Goal: Task Accomplishment & Management: Complete application form

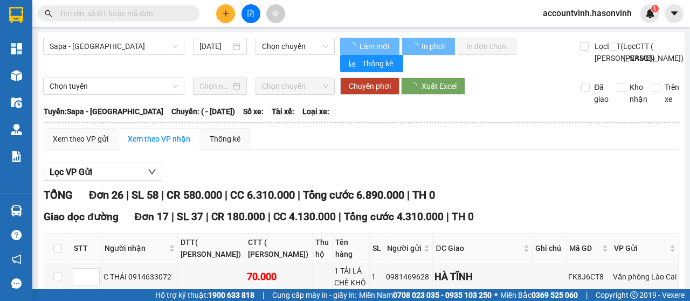
type input "[DATE]"
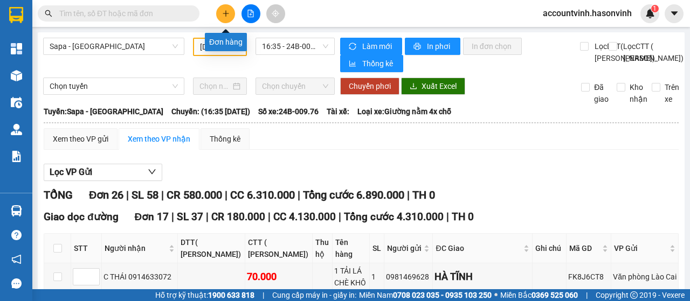
click at [227, 11] on icon "plus" at bounding box center [226, 14] width 8 height 8
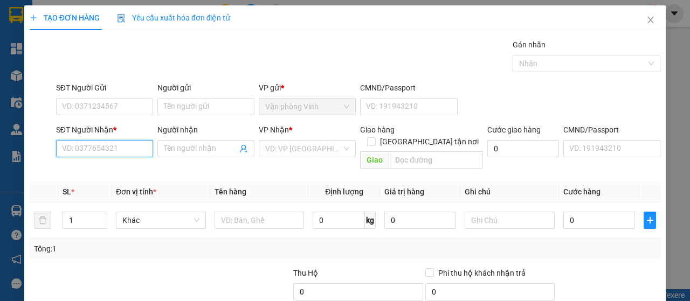
click at [100, 152] on input "SĐT Người Nhận *" at bounding box center [104, 148] width 97 height 17
click at [94, 167] on div "0975905455" at bounding box center [103, 170] width 83 height 12
type input "0975905455"
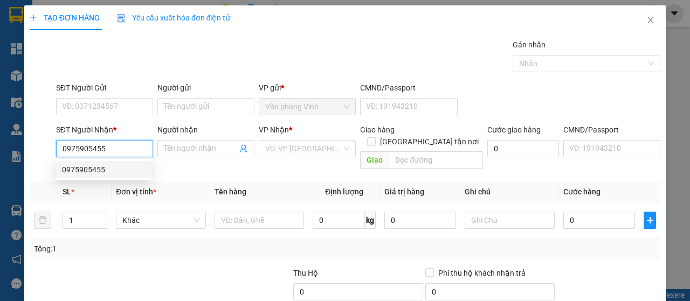
type input "200.000"
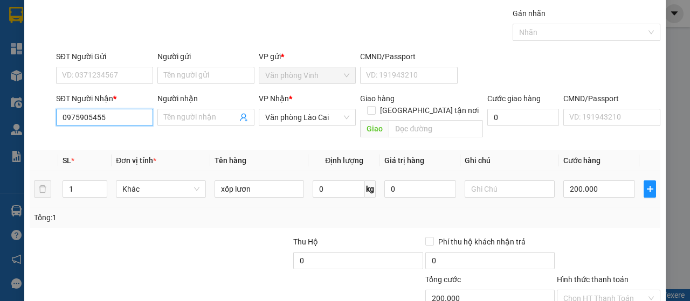
scroll to position [96, 0]
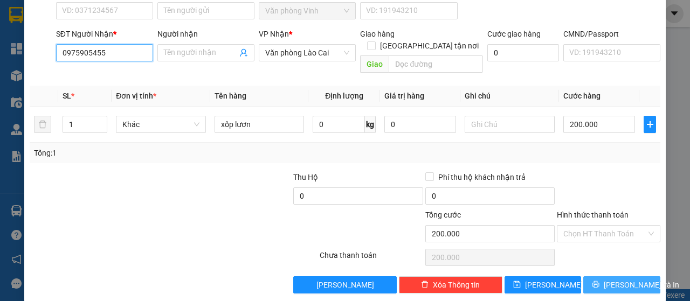
type input "0975905455"
click at [624, 279] on span "[PERSON_NAME] và In" at bounding box center [642, 285] width 76 height 12
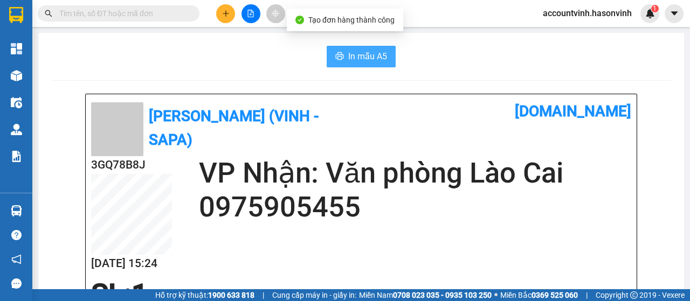
click at [372, 60] on span "In mẫu A5" at bounding box center [367, 56] width 39 height 13
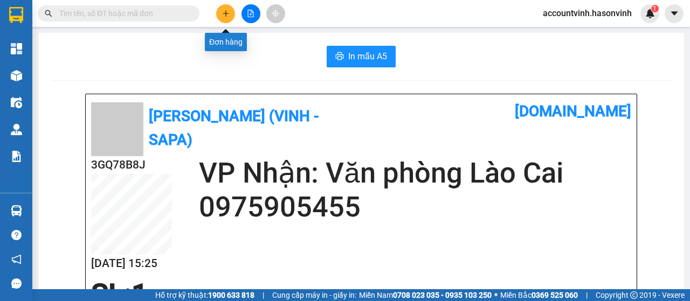
click at [229, 11] on button at bounding box center [225, 13] width 19 height 19
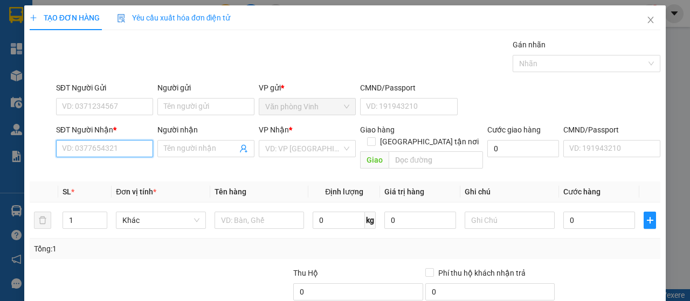
click at [124, 149] on input "SĐT Người Nhận *" at bounding box center [104, 148] width 97 height 17
type input "0899467686"
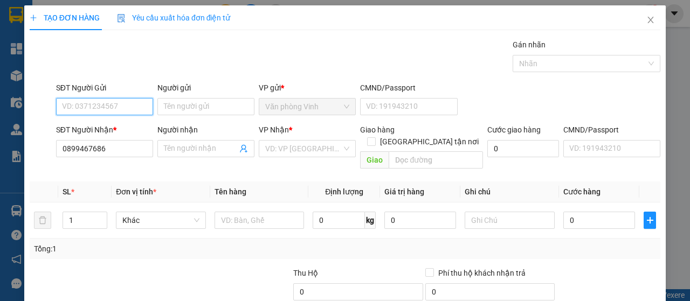
click at [117, 104] on input "SĐT Người Gửi" at bounding box center [104, 106] width 97 height 17
click at [118, 108] on input "SĐT Người Gửi" at bounding box center [104, 106] width 97 height 17
type input "0967189125"
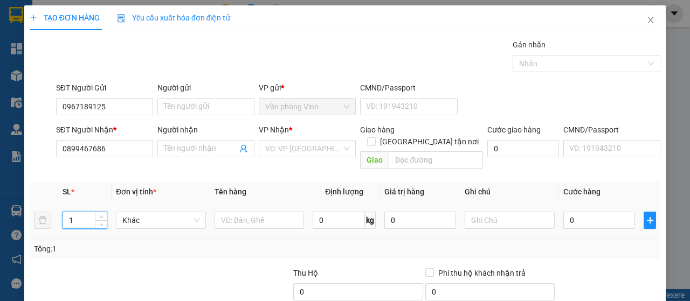
click at [73, 212] on input "1" at bounding box center [85, 220] width 44 height 16
type input "2"
click at [256, 212] on input "text" at bounding box center [260, 220] width 90 height 17
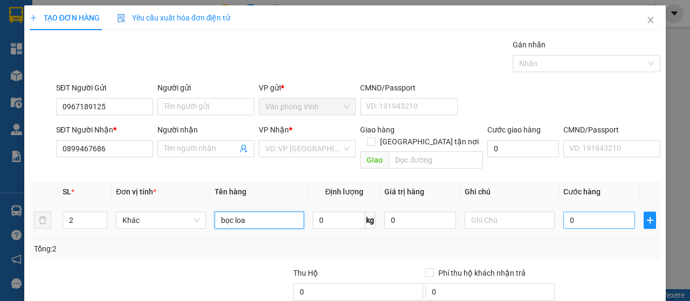
type input "bọc loa"
click at [564, 212] on input "0" at bounding box center [600, 220] width 72 height 17
type input "2"
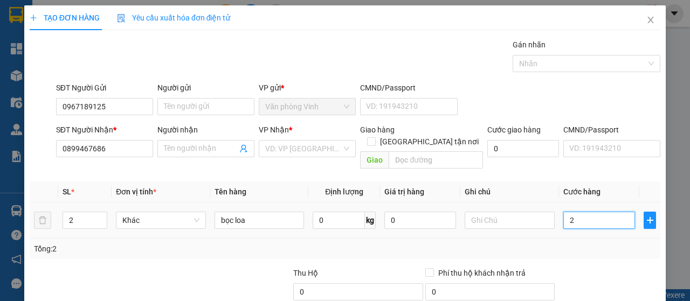
type input "20"
type input "200"
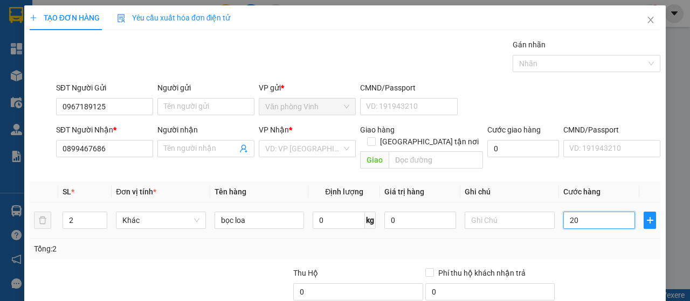
type input "200"
type input "2.000"
type input "20.000"
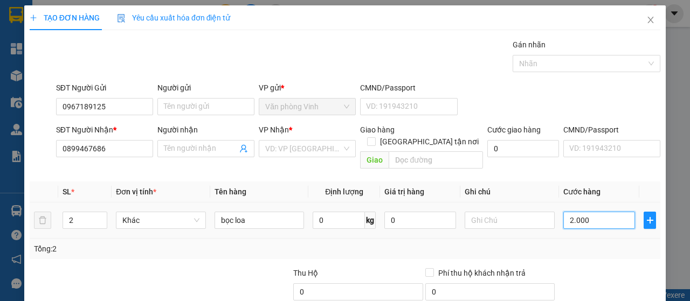
type input "20.000"
type input "200.000"
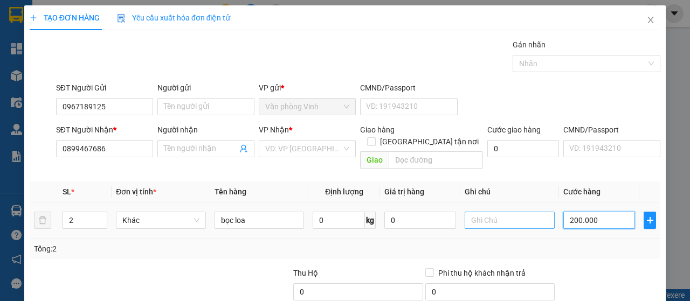
type input "200.000"
click at [499, 212] on input "text" at bounding box center [510, 220] width 90 height 17
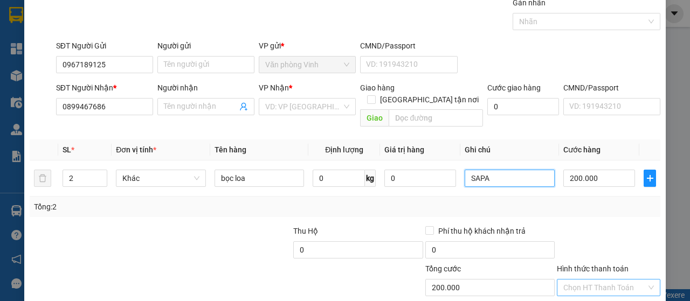
scroll to position [96, 0]
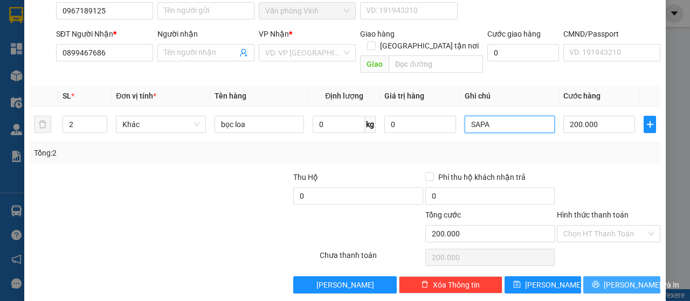
type input "SAPA"
click at [602, 277] on button "[PERSON_NAME] và In" at bounding box center [622, 285] width 77 height 17
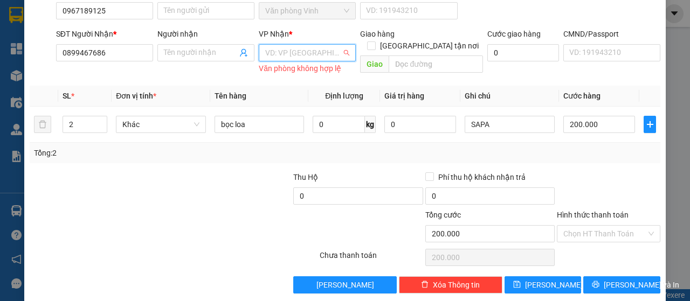
click at [284, 51] on input "search" at bounding box center [303, 53] width 77 height 16
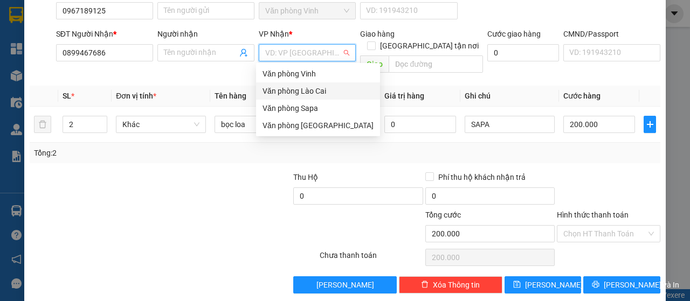
click at [307, 94] on div "Văn phòng Lào Cai" at bounding box center [318, 91] width 111 height 12
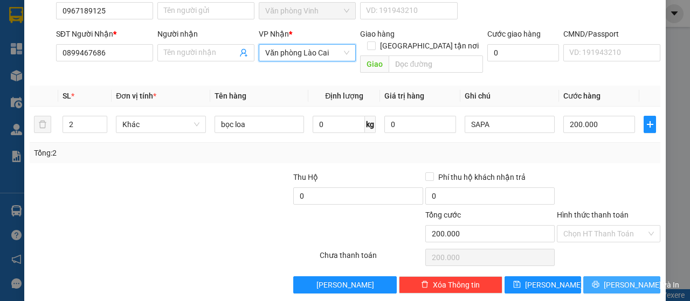
drag, startPoint x: 622, startPoint y: 274, endPoint x: 617, endPoint y: 271, distance: 5.6
click at [621, 279] on span "[PERSON_NAME] và In" at bounding box center [642, 285] width 76 height 12
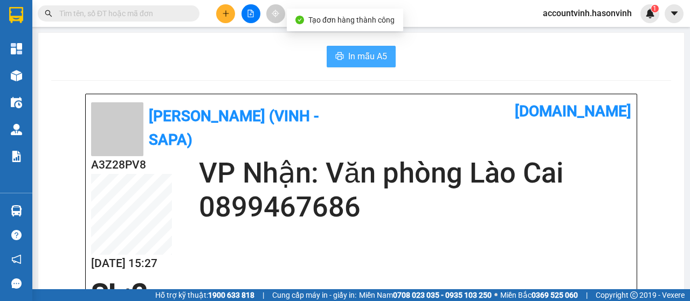
click at [349, 58] on span "In mẫu A5" at bounding box center [367, 56] width 39 height 13
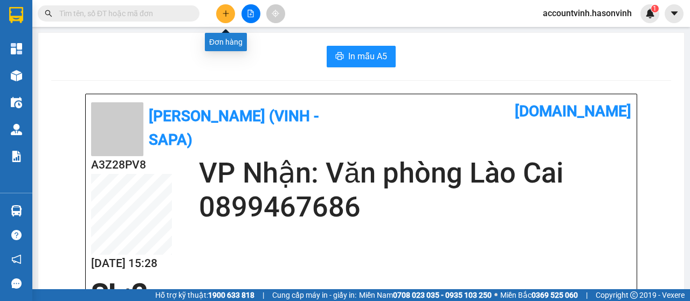
click at [225, 16] on icon "plus" at bounding box center [226, 14] width 8 height 8
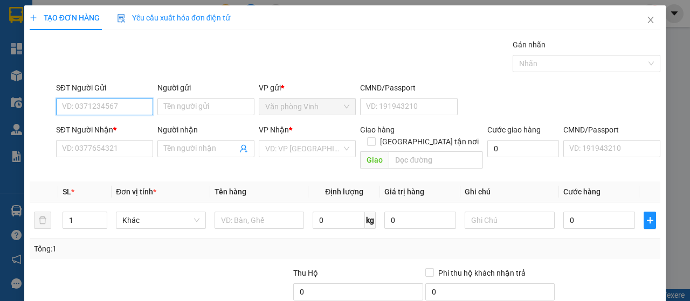
drag, startPoint x: 99, startPoint y: 105, endPoint x: 94, endPoint y: 104, distance: 5.6
click at [99, 105] on input "SĐT Người Gửi" at bounding box center [104, 106] width 97 height 17
type input "0961092304"
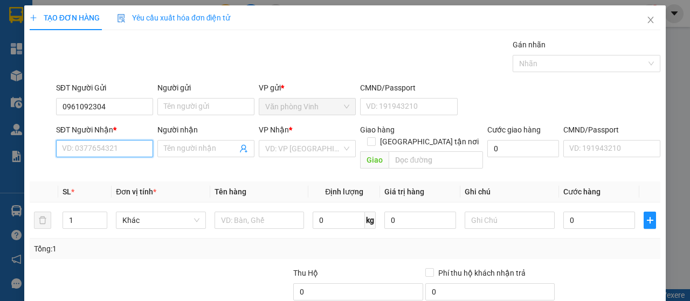
click at [101, 151] on input "SĐT Người Nhận *" at bounding box center [104, 148] width 97 height 17
type input "9"
click at [94, 172] on div "0987100411" at bounding box center [103, 170] width 83 height 12
type input "0987100411"
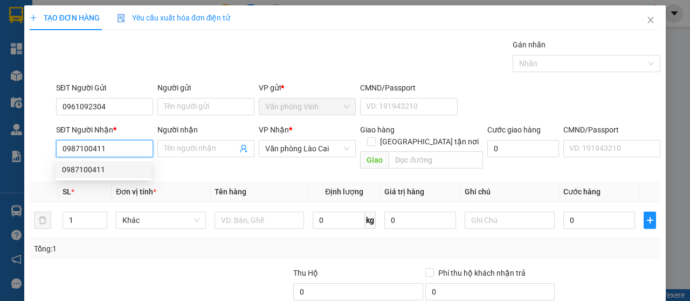
type input "50.000"
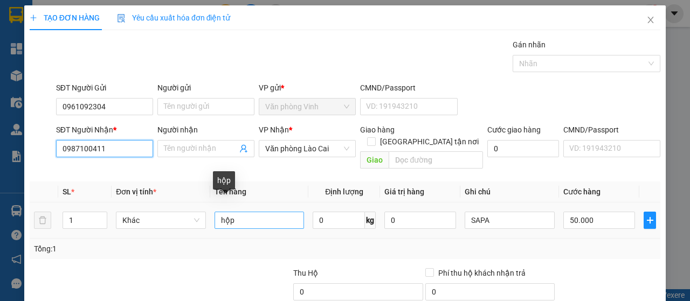
type input "0987100411"
click at [242, 212] on input "hộp" at bounding box center [260, 220] width 90 height 17
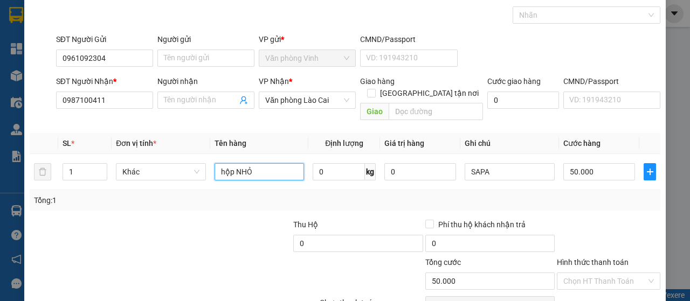
scroll to position [96, 0]
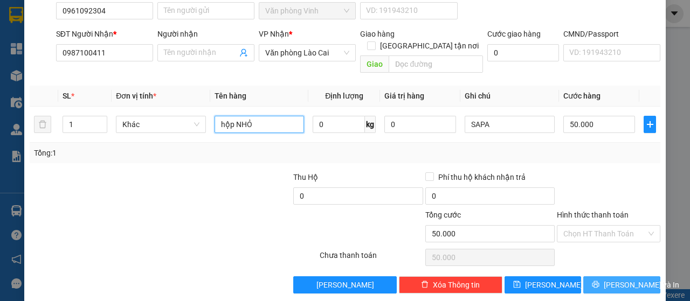
type input "hộp NHỎ"
click at [624, 279] on span "[PERSON_NAME] và In" at bounding box center [642, 285] width 76 height 12
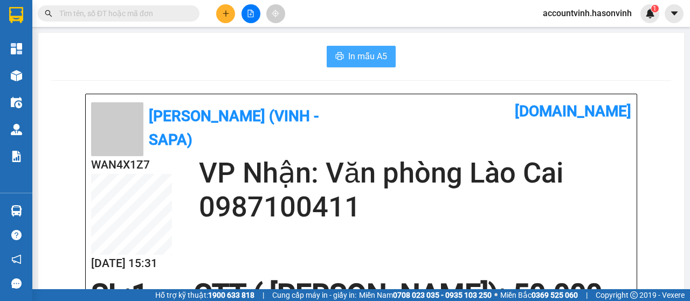
click at [370, 60] on span "In mẫu A5" at bounding box center [367, 56] width 39 height 13
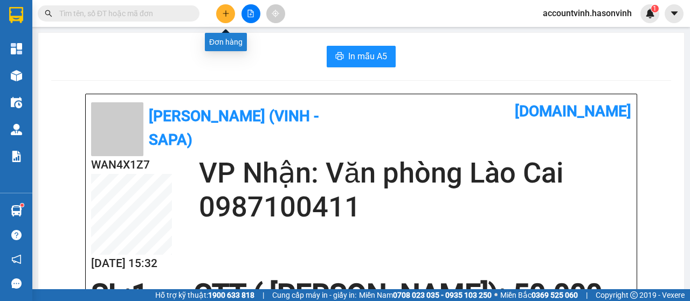
click at [223, 15] on icon "plus" at bounding box center [226, 14] width 8 height 8
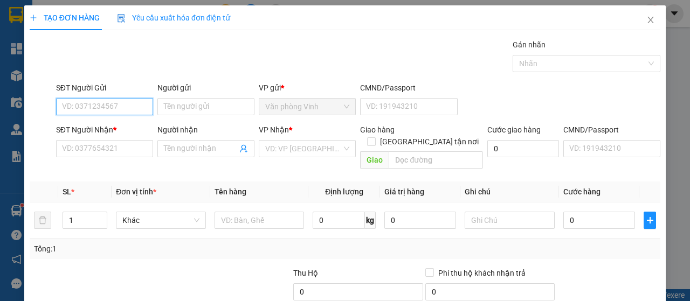
click at [114, 105] on input "SĐT Người Gửi" at bounding box center [104, 106] width 97 height 17
click at [111, 102] on input "SĐT Người Gửi" at bounding box center [104, 106] width 97 height 17
type input "0349081917"
click at [106, 128] on div "0349081917" at bounding box center [103, 128] width 83 height 12
type input "0388711422"
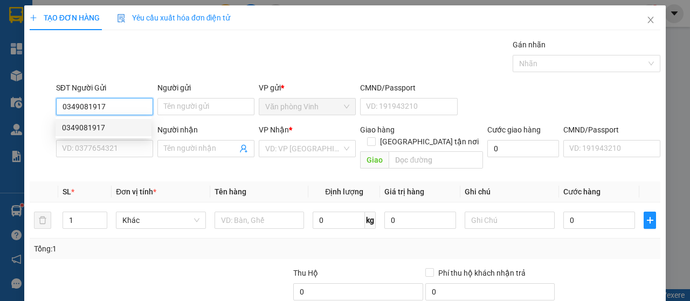
type input "0386132766"
type input "70.000"
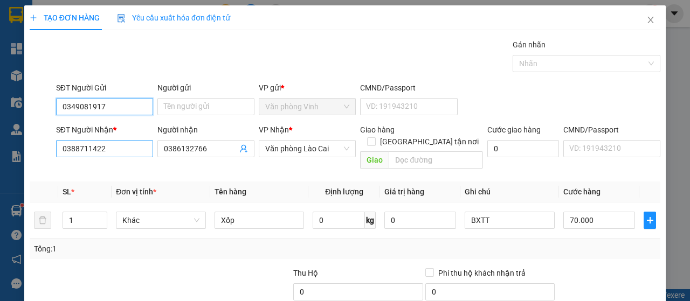
type input "0349081917"
click at [117, 153] on input "0388711422" at bounding box center [104, 148] width 97 height 17
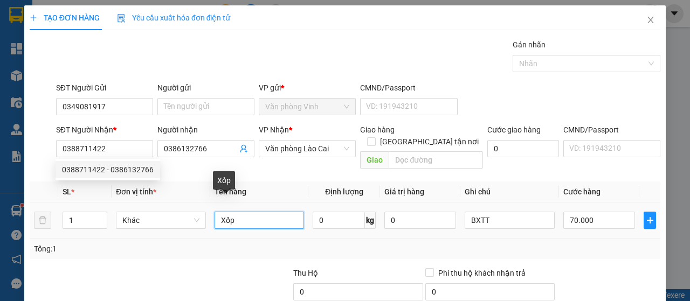
click at [239, 213] on input "Xốp" at bounding box center [260, 220] width 90 height 17
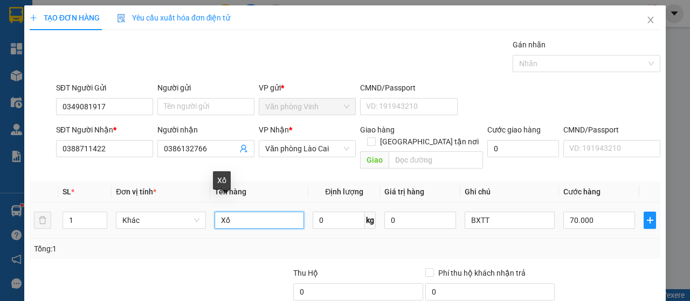
type input "X"
type input "HỘP TP"
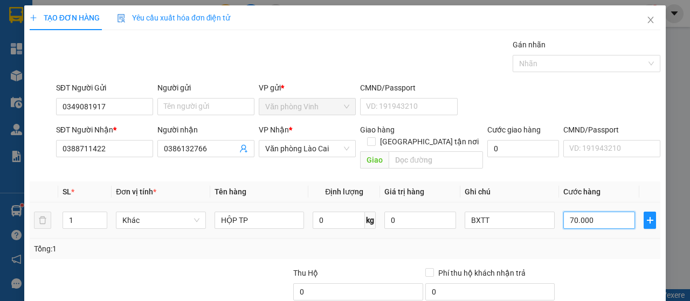
click at [588, 215] on input "70.000" at bounding box center [600, 220] width 72 height 17
type input "5"
type input "50"
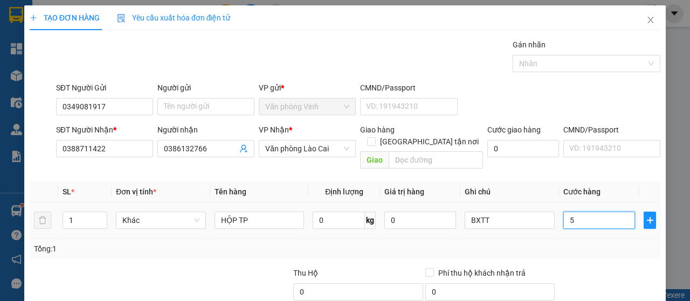
type input "50"
type input "500"
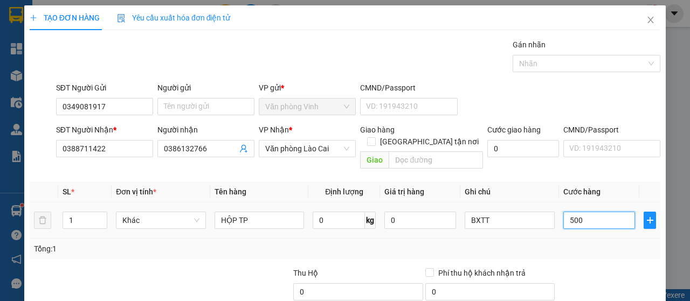
type input "5.000"
type input "50.000"
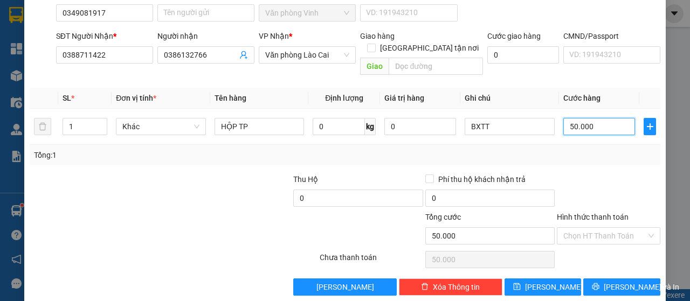
scroll to position [96, 0]
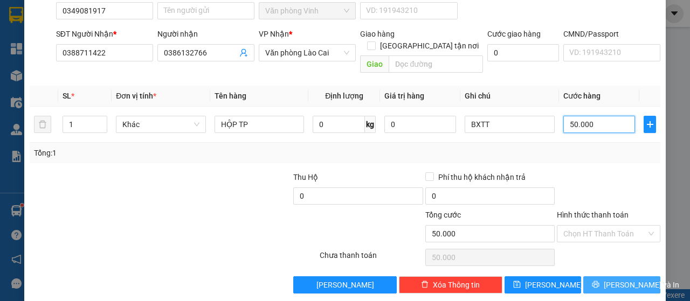
type input "50.000"
click at [619, 279] on span "[PERSON_NAME] và In" at bounding box center [642, 285] width 76 height 12
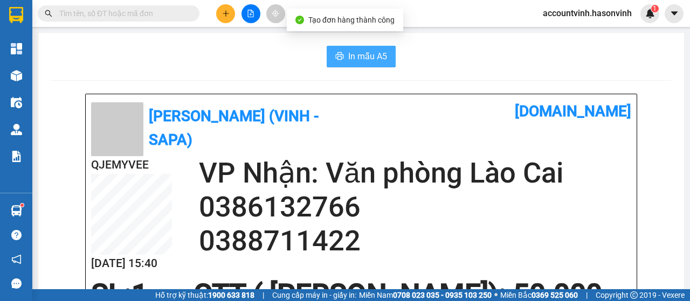
click at [361, 58] on span "In mẫu A5" at bounding box center [367, 56] width 39 height 13
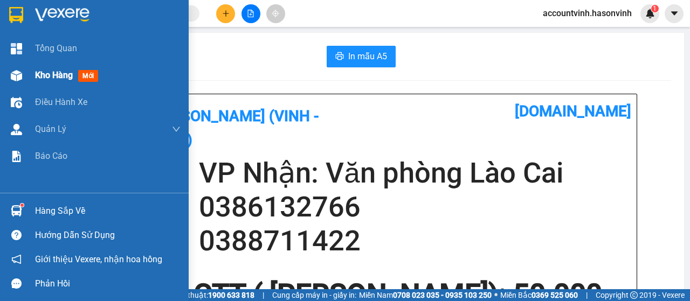
click at [12, 74] on img at bounding box center [16, 75] width 11 height 11
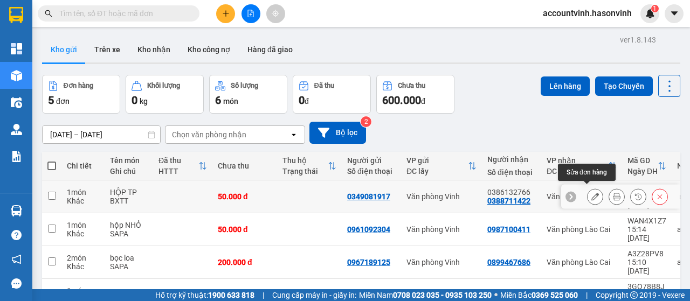
click at [588, 188] on button at bounding box center [595, 197] width 15 height 19
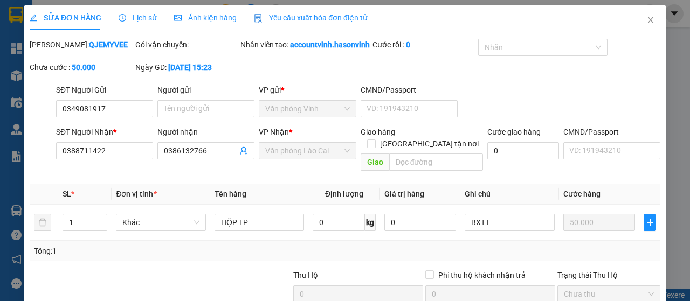
type input "0349081917"
type input "0388711422"
type input "0386132766"
type input "50.000"
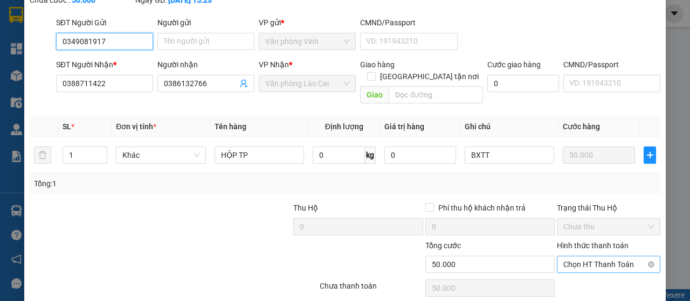
scroll to position [122, 0]
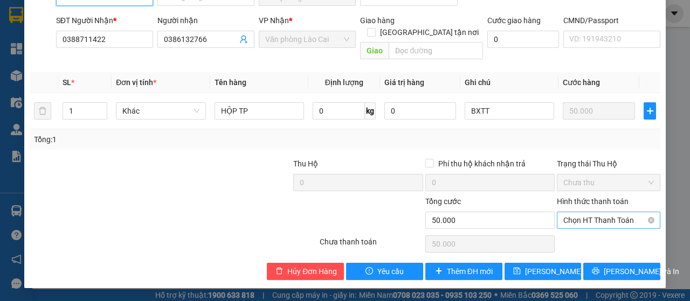
click at [621, 218] on span "Chọn HT Thanh Toán" at bounding box center [609, 220] width 91 height 16
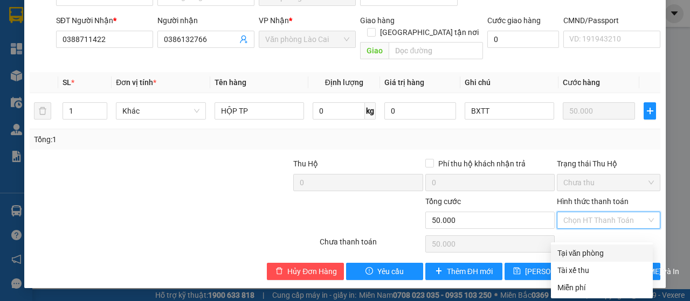
click at [620, 248] on div "Tại văn phòng" at bounding box center [602, 254] width 89 height 12
type input "0"
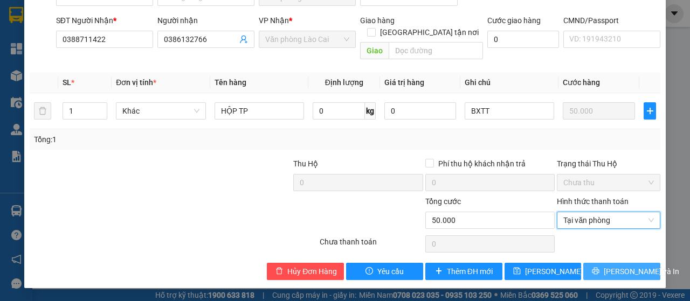
click at [620, 269] on span "[PERSON_NAME] và In" at bounding box center [642, 272] width 76 height 12
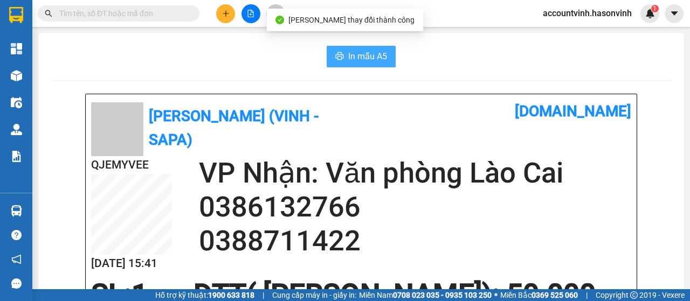
click at [367, 53] on span "In mẫu A5" at bounding box center [367, 56] width 39 height 13
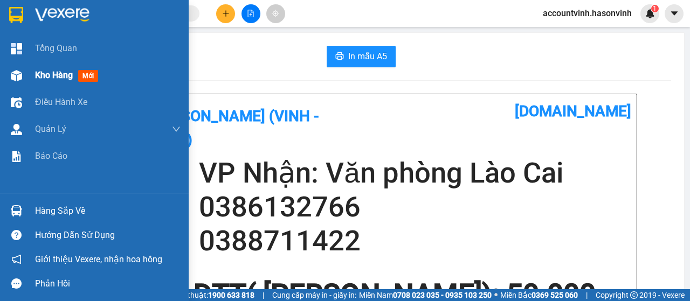
drag, startPoint x: 18, startPoint y: 72, endPoint x: 121, endPoint y: 84, distance: 103.6
click at [18, 73] on img at bounding box center [16, 75] width 11 height 11
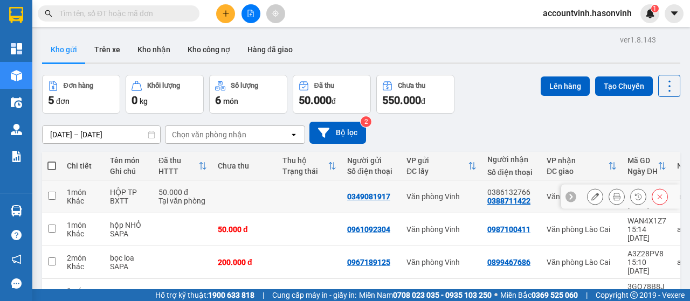
scroll to position [70, 0]
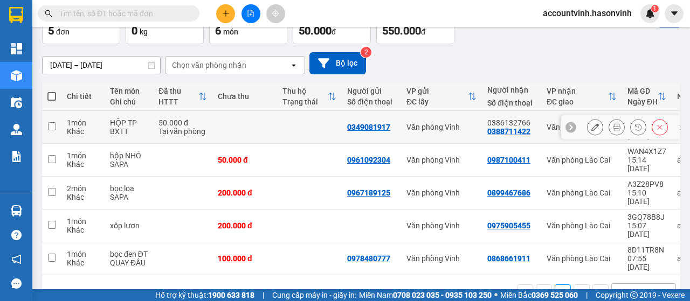
click at [53, 122] on input "checkbox" at bounding box center [52, 126] width 8 height 8
checkbox input "true"
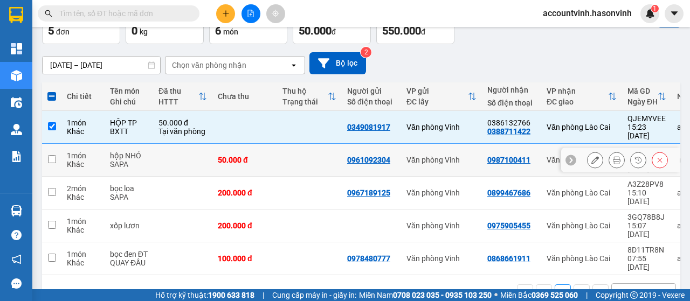
click at [50, 155] on input "checkbox" at bounding box center [52, 159] width 8 height 8
checkbox input "true"
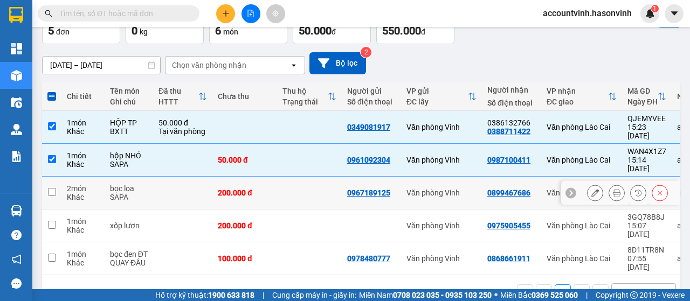
click at [53, 188] on input "checkbox" at bounding box center [52, 192] width 8 height 8
checkbox input "true"
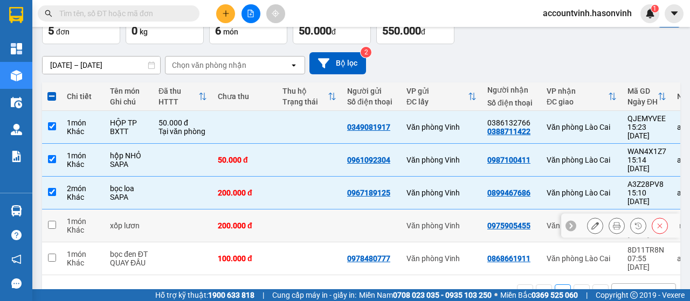
drag, startPoint x: 51, startPoint y: 198, endPoint x: 57, endPoint y: 237, distance: 38.8
click at [51, 221] on input "checkbox" at bounding box center [52, 225] width 8 height 8
checkbox input "true"
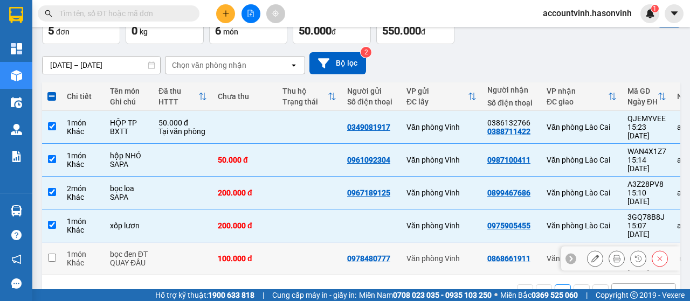
click at [52, 254] on input "checkbox" at bounding box center [52, 258] width 8 height 8
checkbox input "true"
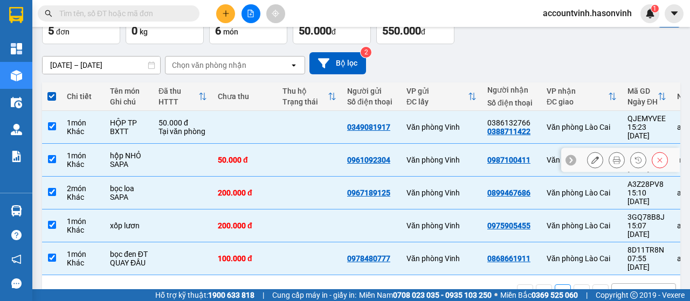
scroll to position [0, 0]
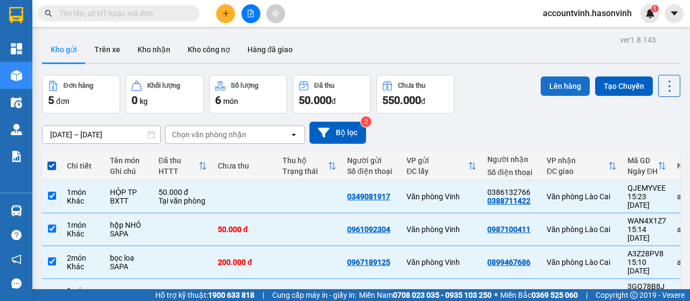
click at [572, 85] on button "Lên hàng" at bounding box center [565, 86] width 49 height 19
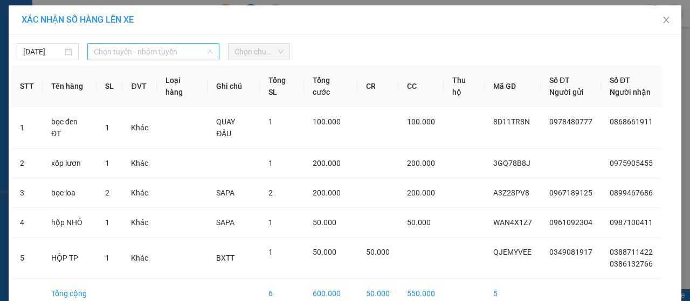
click at [127, 56] on span "Chọn tuyến - nhóm tuyến" at bounding box center [153, 52] width 119 height 16
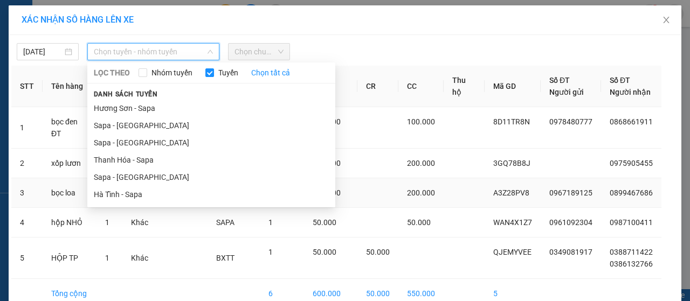
drag, startPoint x: 141, startPoint y: 197, endPoint x: 163, endPoint y: 171, distance: 34.0
click at [142, 196] on li "Hà Tĩnh - Sapa" at bounding box center [211, 194] width 248 height 17
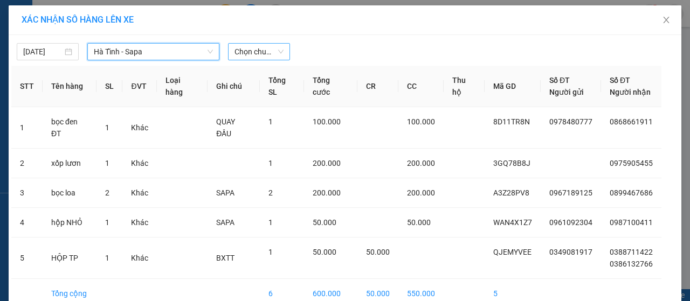
click at [249, 50] on span "Chọn chuyến" at bounding box center [259, 52] width 49 height 16
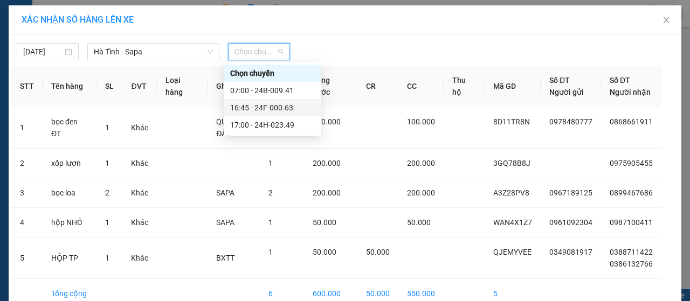
click at [271, 109] on div "16:45 - 24F-000.63" at bounding box center [272, 108] width 84 height 12
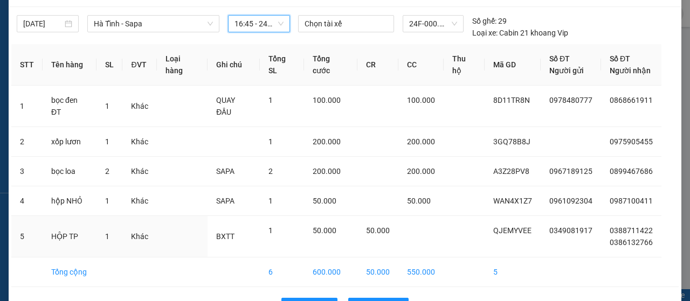
scroll to position [50, 0]
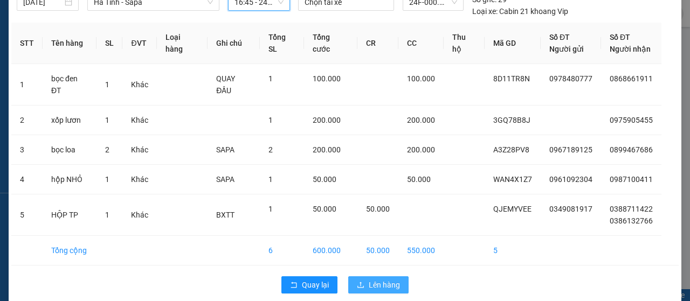
drag, startPoint x: 390, startPoint y: 275, endPoint x: 384, endPoint y: 270, distance: 7.3
click at [389, 279] on span "Lên hàng" at bounding box center [384, 285] width 31 height 12
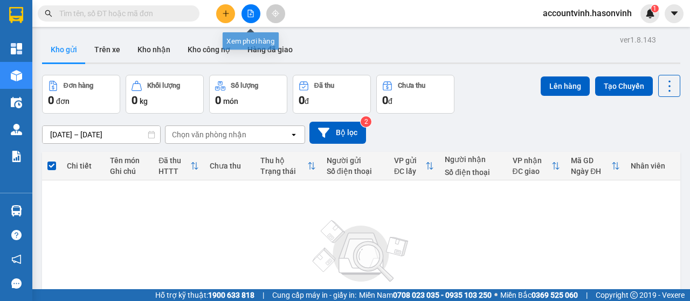
click at [251, 16] on icon "file-add" at bounding box center [251, 14] width 8 height 8
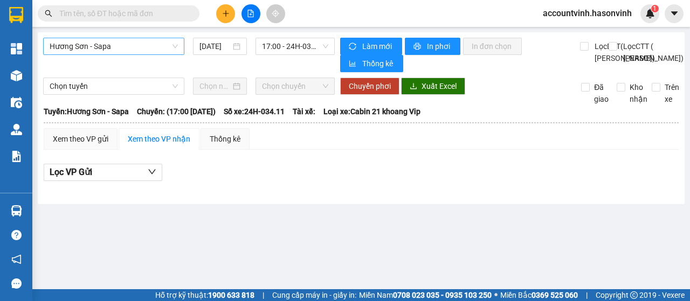
click at [88, 45] on span "Hương Sơn - Sapa" at bounding box center [114, 46] width 128 height 16
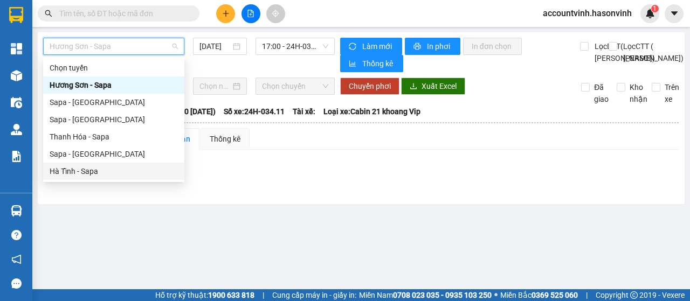
click at [92, 167] on div "Hà Tĩnh - Sapa" at bounding box center [114, 172] width 128 height 12
type input "[DATE]"
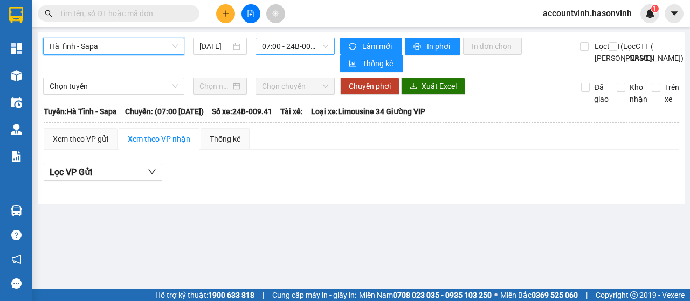
click at [300, 50] on span "07:00 - 24B-009.41" at bounding box center [295, 46] width 66 height 16
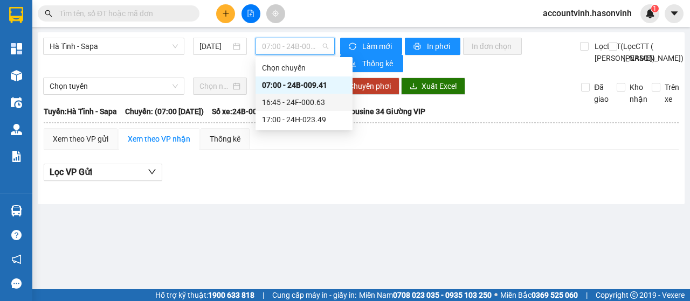
click at [318, 102] on div "16:45 - 24F-000.63" at bounding box center [304, 103] width 84 height 12
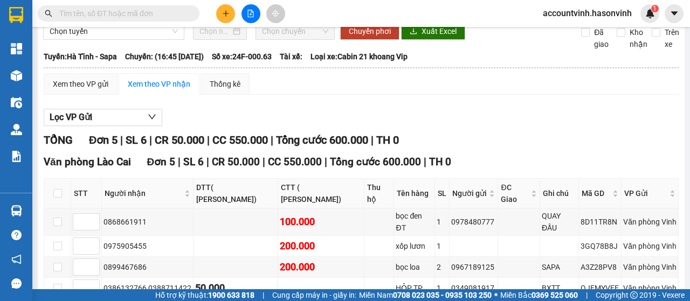
scroll to position [147, 0]
